Goal: Task Accomplishment & Management: Complete application form

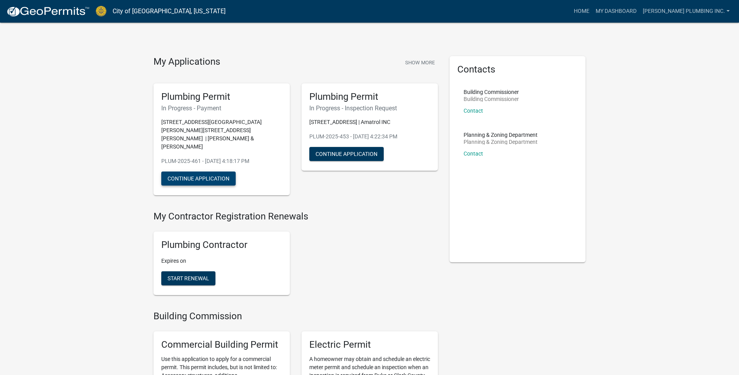
click at [190, 171] on button "Continue Application" at bounding box center [198, 178] width 74 height 14
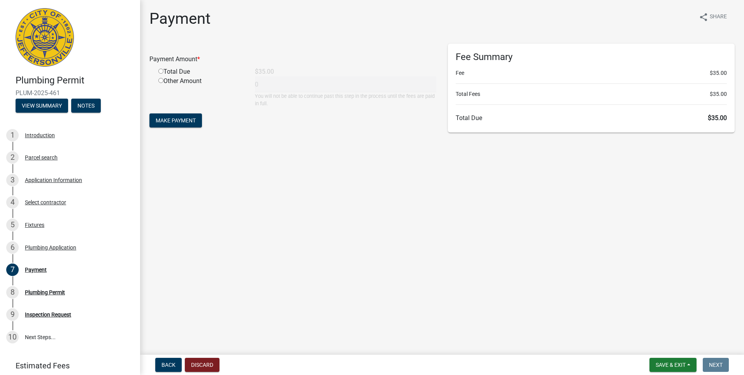
click at [160, 72] on input "radio" at bounding box center [160, 71] width 5 height 5
radio input "true"
type input "35"
click at [169, 118] on span "Make Payment" at bounding box center [176, 120] width 40 height 6
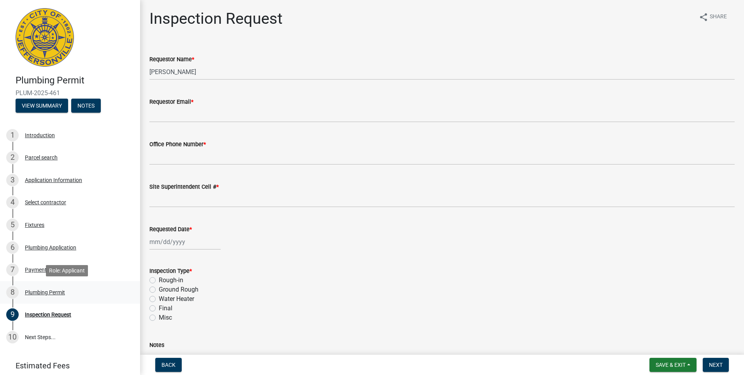
click at [56, 293] on div "Plumbing Permit" at bounding box center [45, 291] width 40 height 5
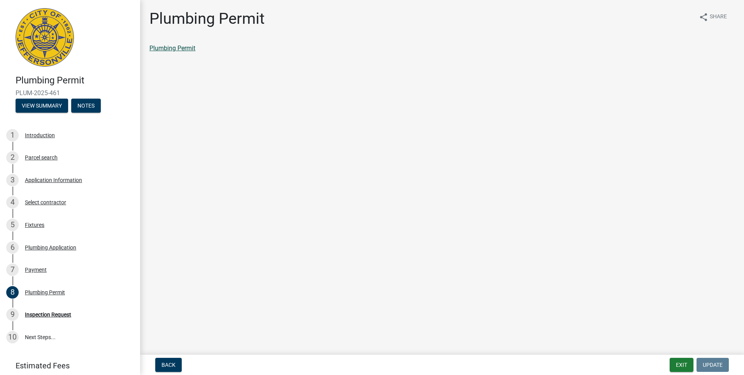
click at [188, 46] on link "Plumbing Permit" at bounding box center [172, 47] width 46 height 7
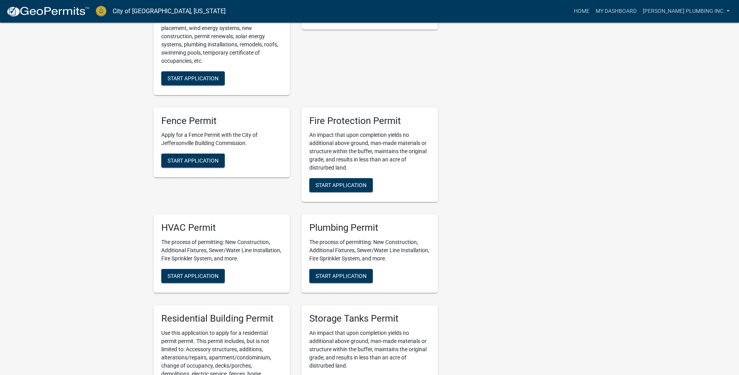
scroll to position [506, 0]
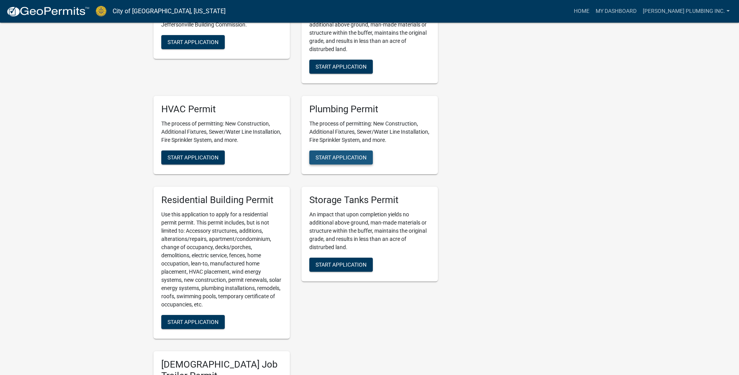
drag, startPoint x: 341, startPoint y: 144, endPoint x: 337, endPoint y: 151, distance: 8.4
click at [341, 154] on span "Start Application" at bounding box center [340, 157] width 51 height 6
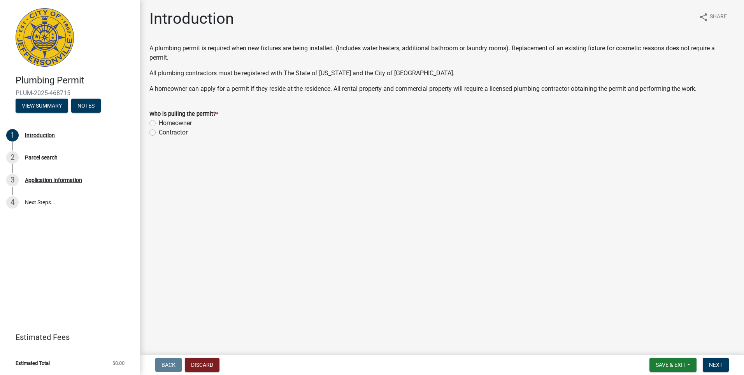
click at [159, 133] on label "Contractor" at bounding box center [173, 132] width 29 height 9
click at [159, 133] on input "Contractor" at bounding box center [161, 130] width 5 height 5
radio input "true"
click at [717, 364] on span "Next" at bounding box center [716, 364] width 14 height 6
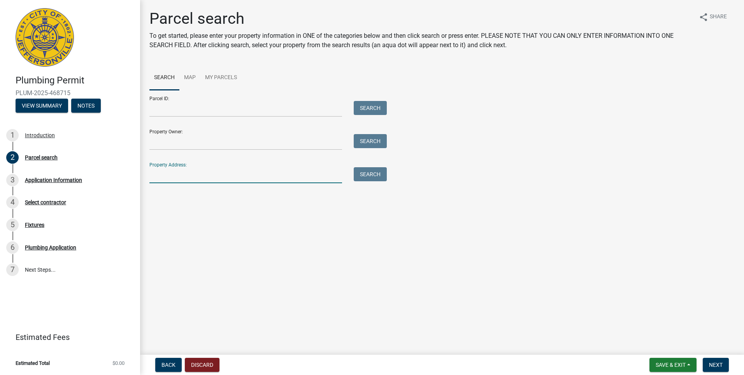
click at [155, 174] on input "Property Address:" at bounding box center [245, 175] width 193 height 16
click at [366, 175] on button "Search" at bounding box center [370, 174] width 33 height 14
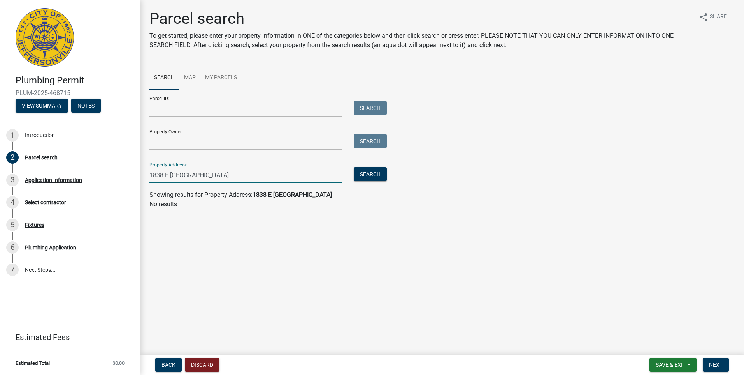
drag, startPoint x: 169, startPoint y: 173, endPoint x: 164, endPoint y: 173, distance: 5.1
click at [164, 173] on input "1838 E PARK PLACE" at bounding box center [245, 175] width 193 height 16
type input "1838 PARK PLACE"
click at [375, 172] on button "Search" at bounding box center [370, 174] width 33 height 14
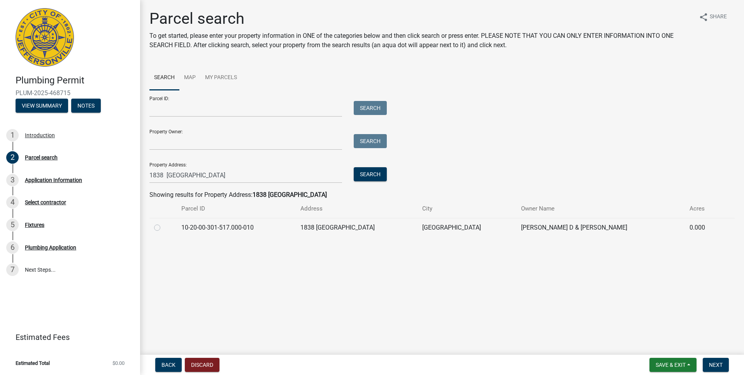
drag, startPoint x: 158, startPoint y: 227, endPoint x: 312, endPoint y: 277, distance: 162.1
click at [164, 223] on label at bounding box center [164, 223] width 0 height 0
click at [164, 228] on input "radio" at bounding box center [166, 225] width 5 height 5
radio input "true"
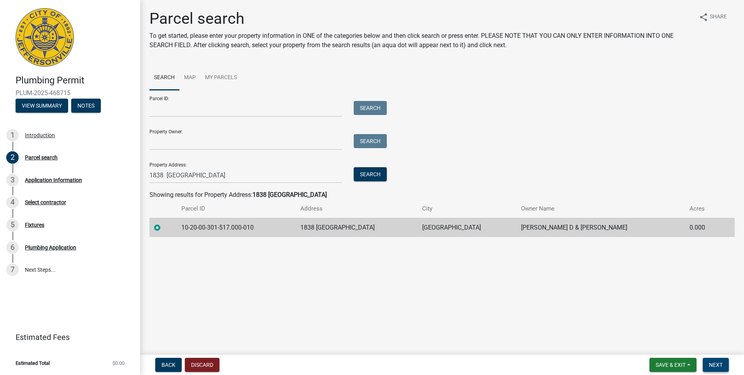
click at [722, 365] on span "Next" at bounding box center [716, 364] width 14 height 6
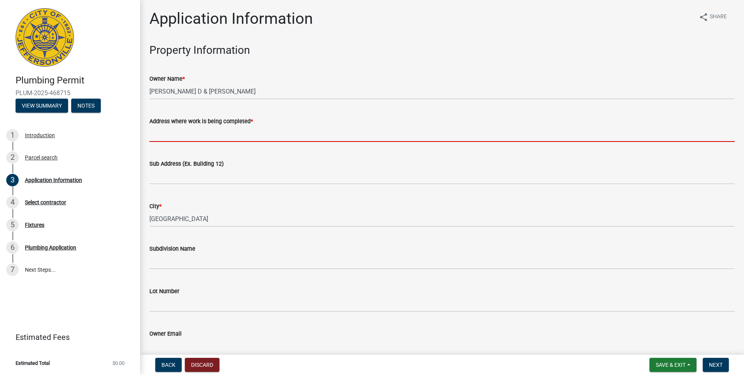
click at [159, 136] on input "Address where work is being completed *" at bounding box center [442, 134] width 586 height 16
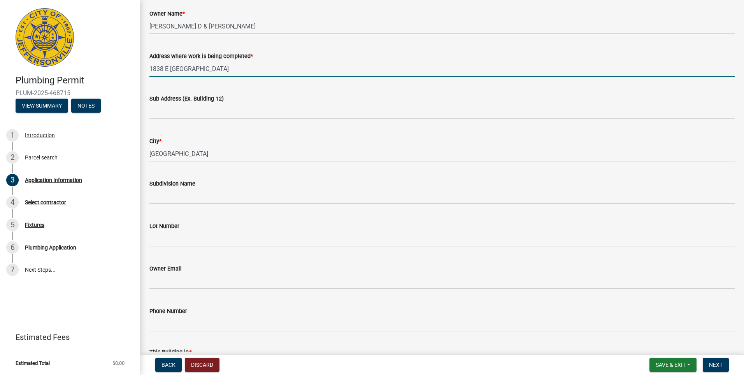
scroll to position [195, 0]
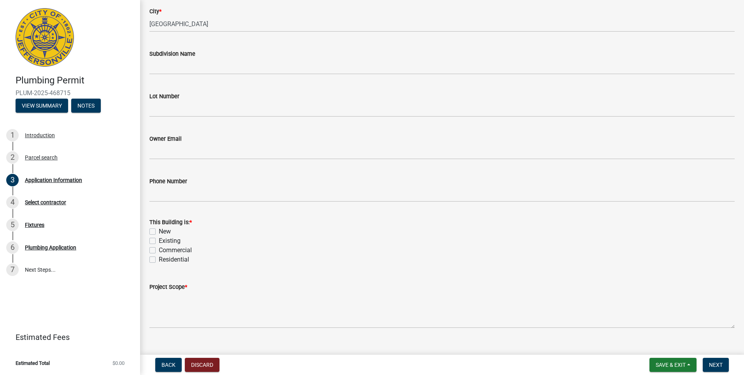
type input "1838 E PARK PLACE"
drag, startPoint x: 154, startPoint y: 241, endPoint x: 153, endPoint y: 249, distance: 8.2
click at [159, 241] on label "Existing" at bounding box center [170, 240] width 22 height 9
click at [159, 241] on input "Existing" at bounding box center [161, 238] width 5 height 5
checkbox input "true"
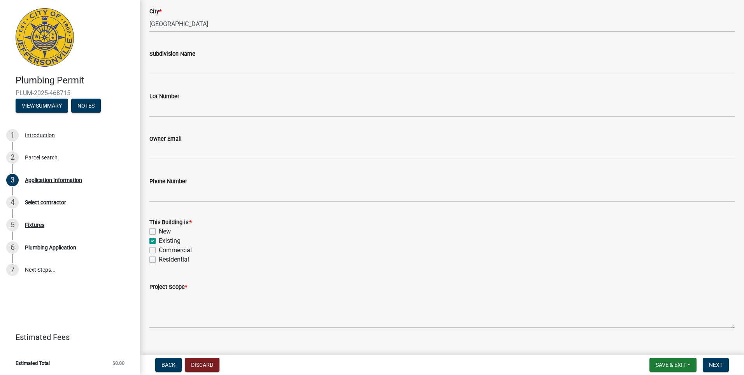
checkbox input "false"
checkbox input "true"
checkbox input "false"
drag, startPoint x: 153, startPoint y: 260, endPoint x: 155, endPoint y: 264, distance: 4.1
click at [159, 262] on label "Residential" at bounding box center [174, 259] width 30 height 9
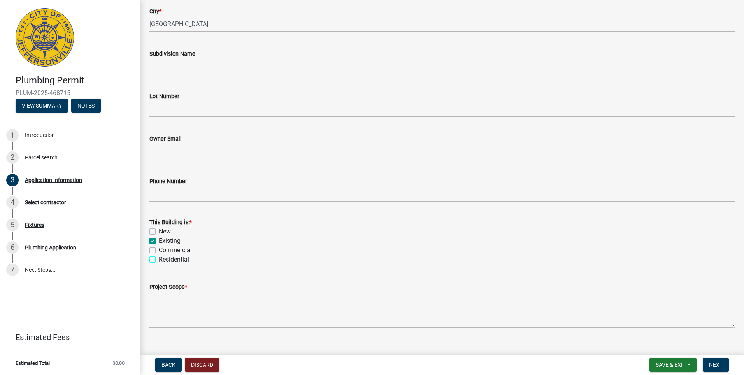
click at [159, 260] on input "Residential" at bounding box center [161, 257] width 5 height 5
checkbox input "true"
checkbox input "false"
checkbox input "true"
checkbox input "false"
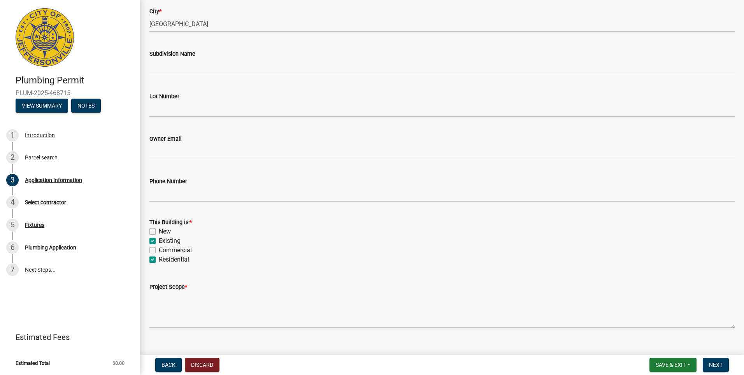
checkbox input "true"
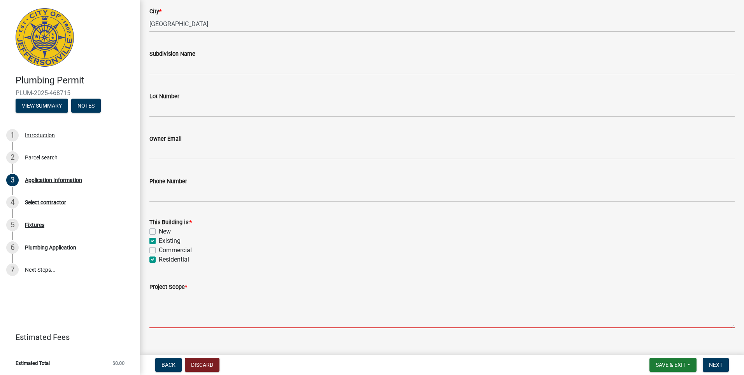
click at [163, 322] on textarea "Project Scope *" at bounding box center [442, 309] width 586 height 37
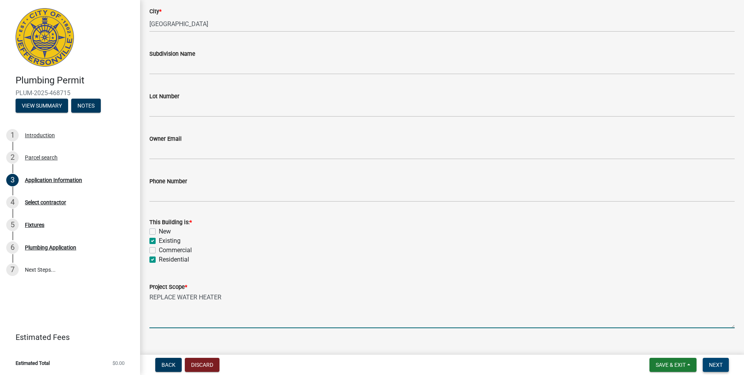
type textarea "REPLACE WATER HEATER"
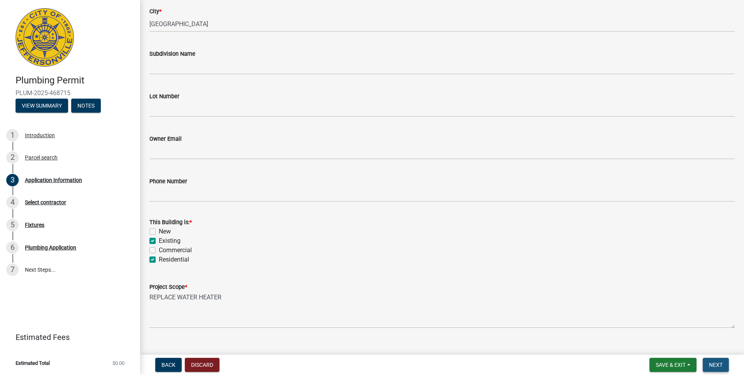
click at [717, 367] on span "Next" at bounding box center [716, 364] width 14 height 6
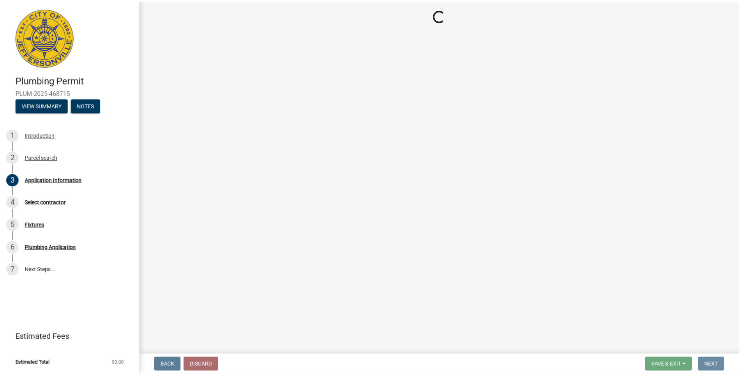
scroll to position [0, 0]
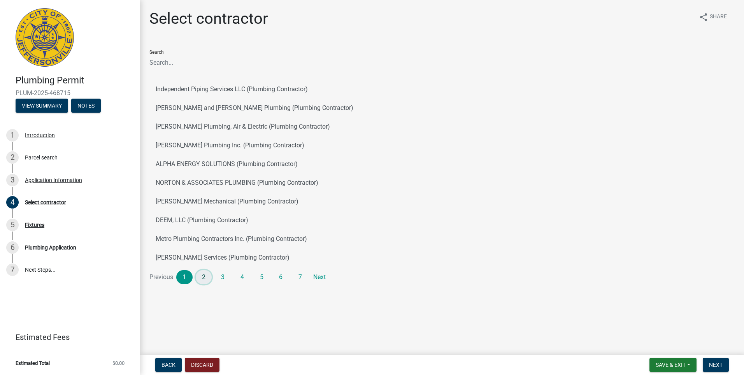
click at [206, 276] on link "2" at bounding box center [204, 277] width 16 height 14
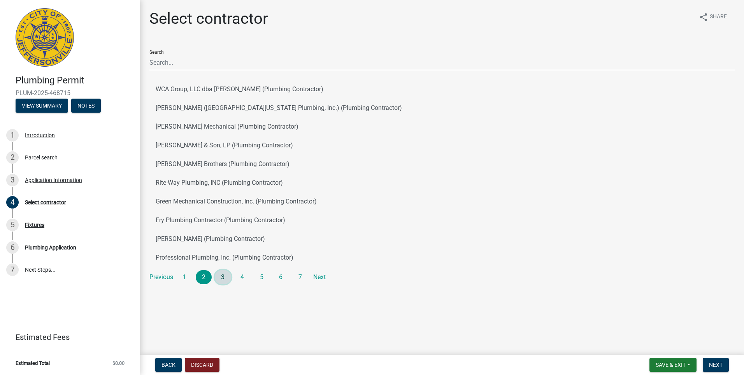
click at [227, 275] on link "3" at bounding box center [223, 277] width 16 height 14
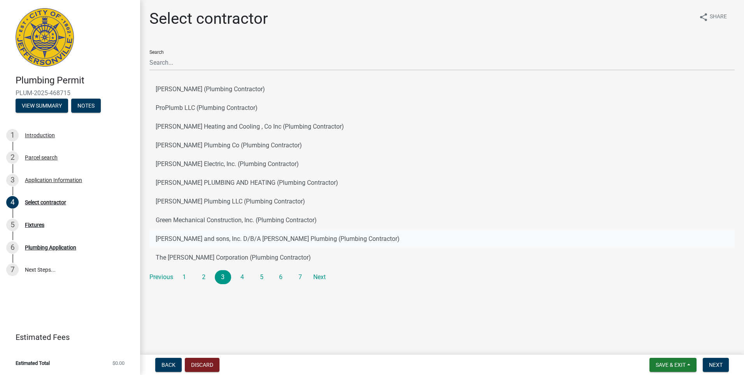
drag, startPoint x: 194, startPoint y: 238, endPoint x: 198, endPoint y: 238, distance: 4.3
click at [194, 238] on button "Frank Stemler and sons, Inc. D/B/A Stemler Plumbing (Plumbing Contractor)" at bounding box center [442, 238] width 586 height 19
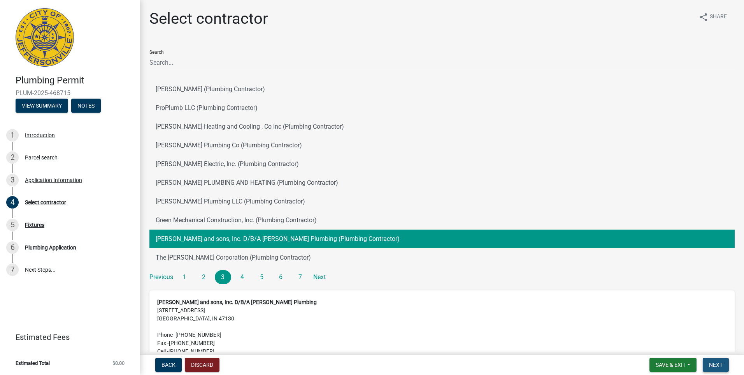
click at [719, 363] on span "Next" at bounding box center [716, 364] width 14 height 6
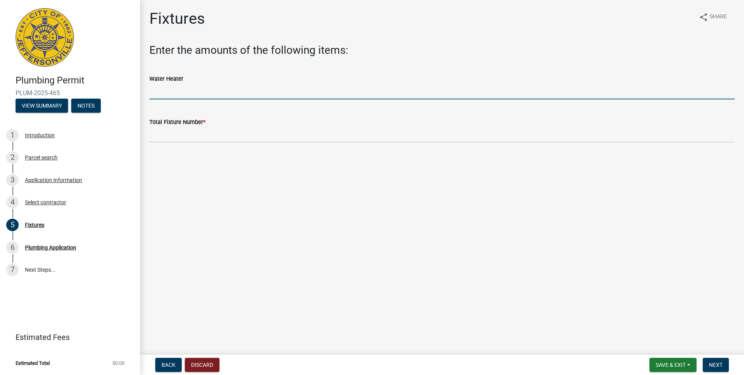
click at [157, 87] on input "text" at bounding box center [442, 91] width 586 height 16
type input "1"
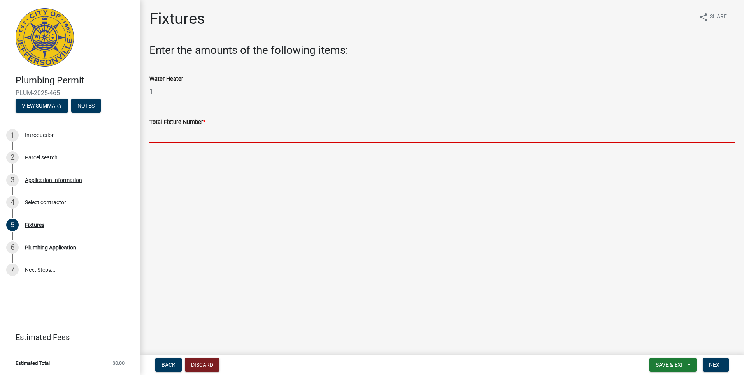
type input "1"
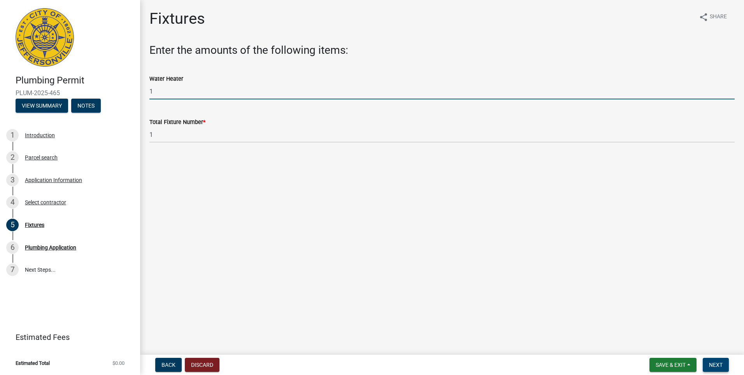
click at [720, 362] on span "Next" at bounding box center [716, 364] width 14 height 6
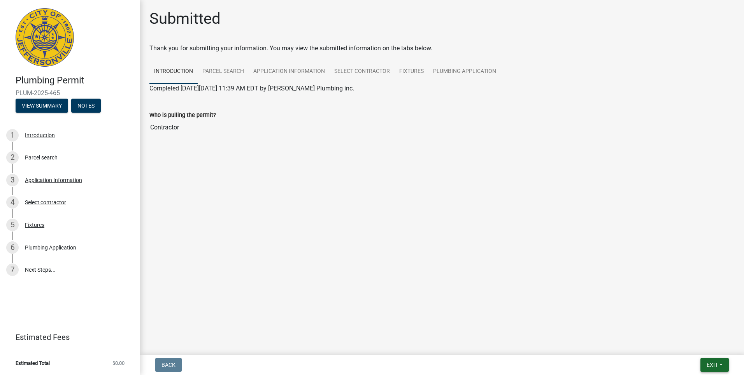
click at [712, 364] on span "Exit" at bounding box center [712, 364] width 11 height 6
click at [683, 336] on button "Save & Exit" at bounding box center [698, 344] width 62 height 19
